Goal: Information Seeking & Learning: Learn about a topic

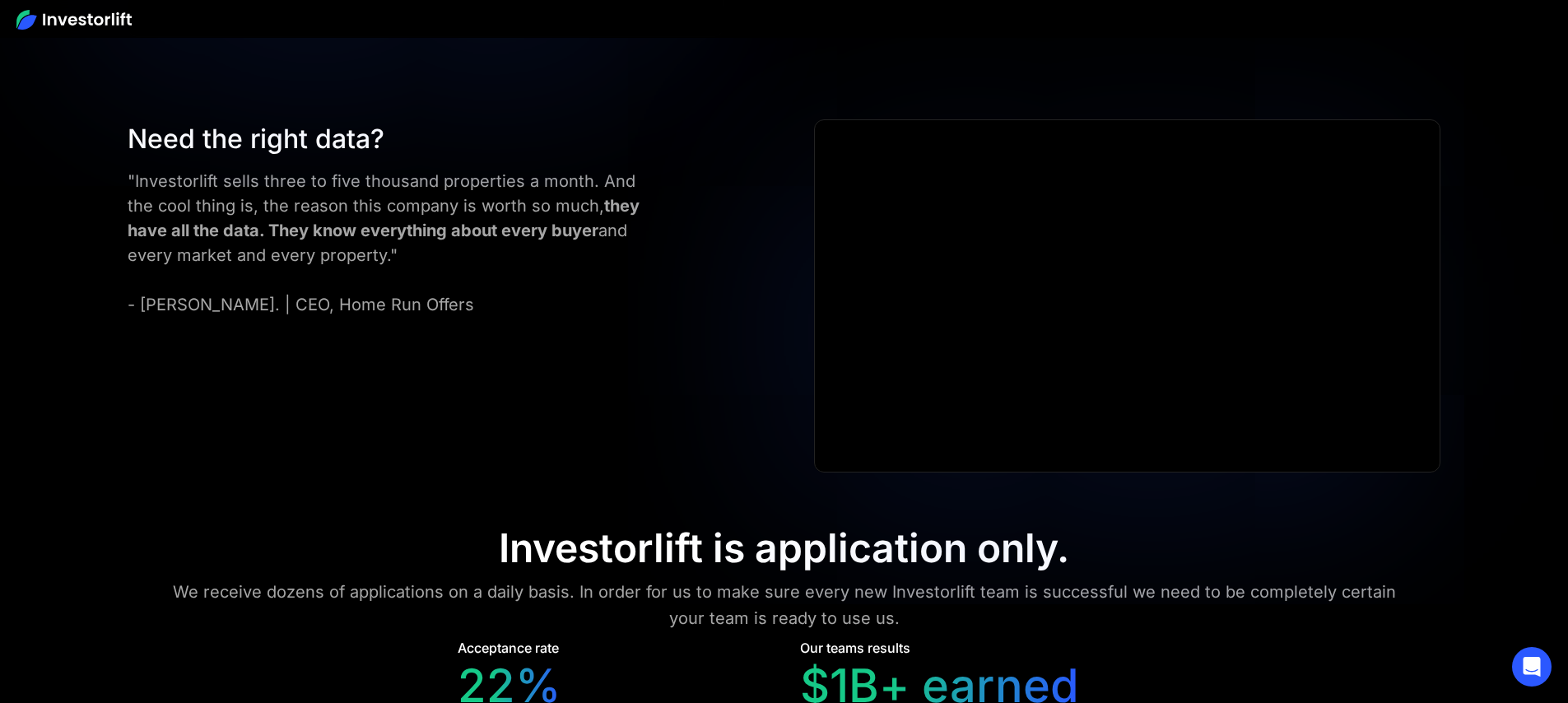
scroll to position [7548, 0]
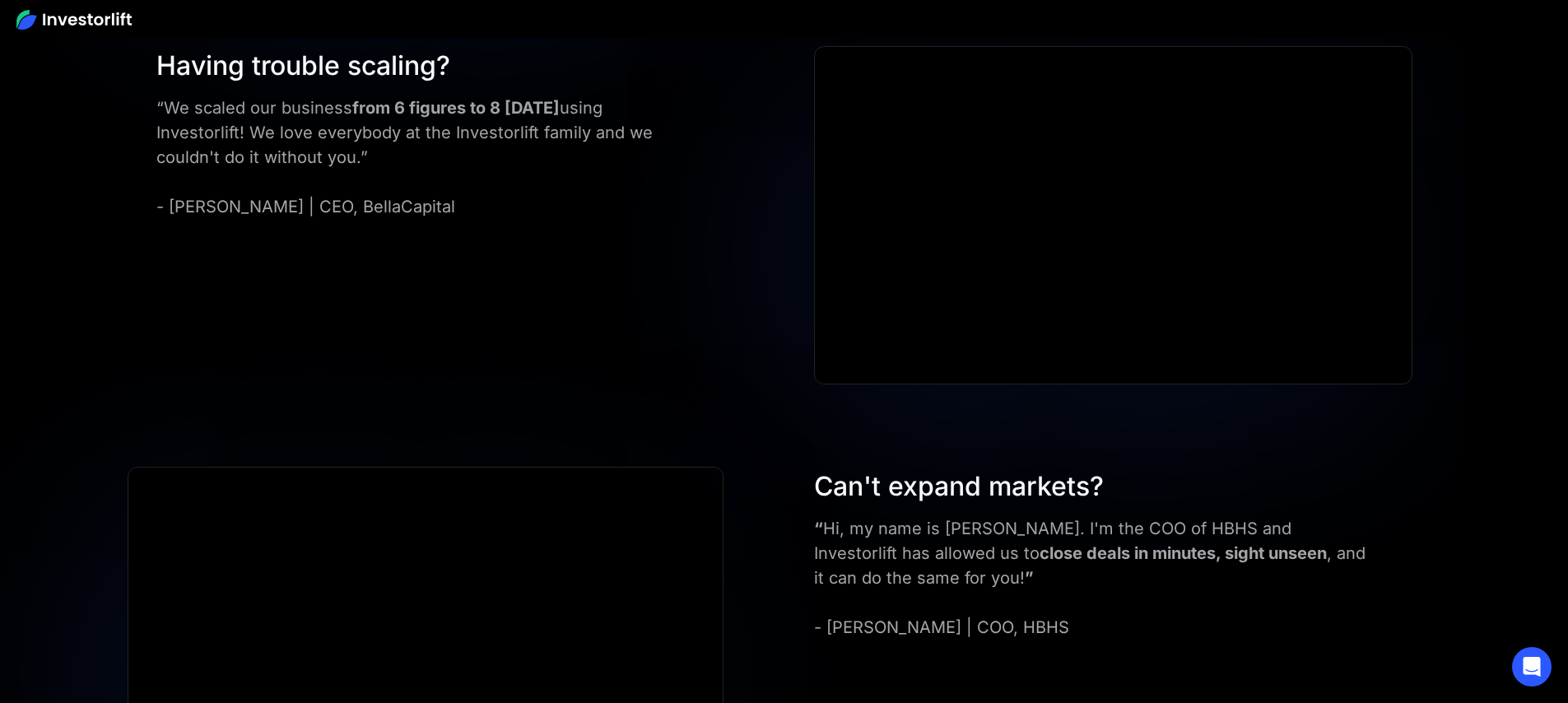
scroll to position [5788, 0]
